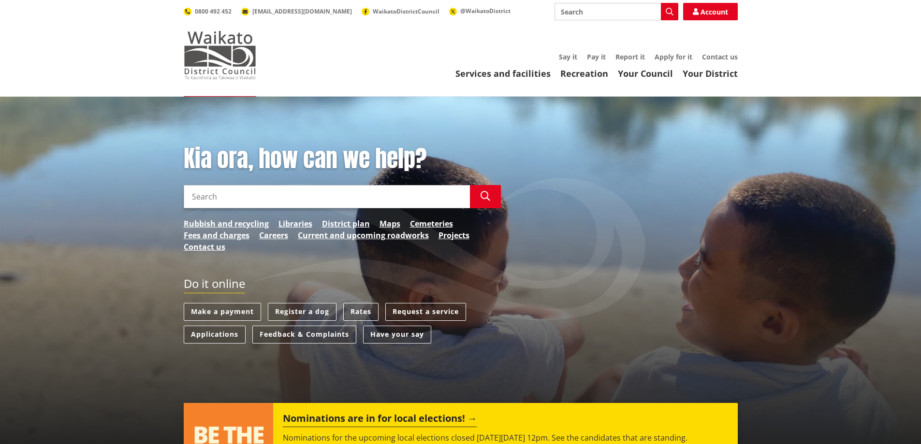
click at [192, 43] on img at bounding box center [220, 55] width 73 height 48
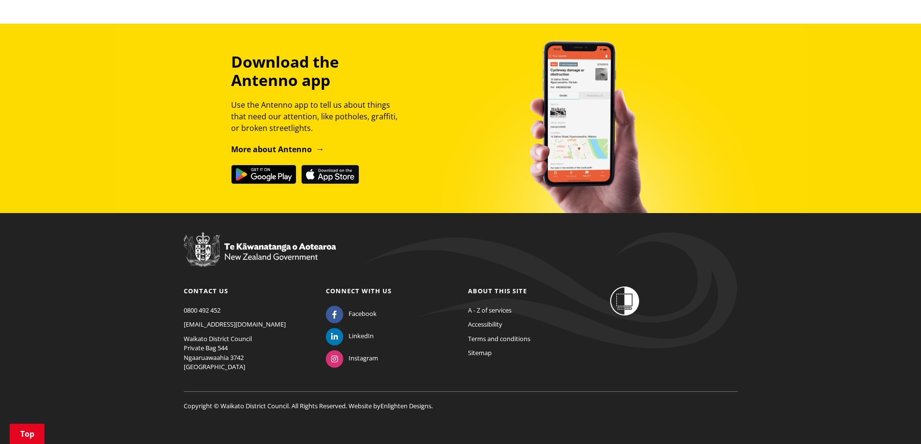
scroll to position [1114, 0]
